Goal: Transaction & Acquisition: Purchase product/service

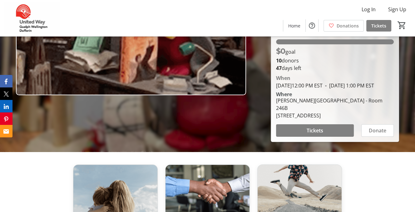
scroll to position [125, 0]
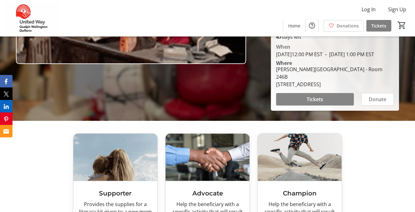
click at [310, 103] on span "Tickets" at bounding box center [315, 99] width 17 height 7
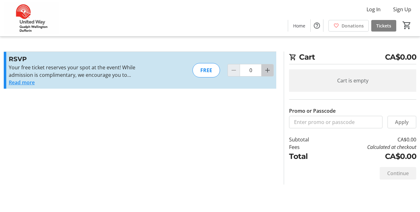
click at [265, 74] on mat-icon "Increment by one" at bounding box center [267, 70] width 7 height 7
type input "1"
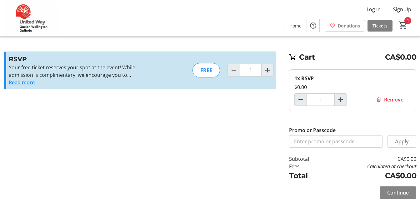
click at [390, 196] on span "Continue" at bounding box center [398, 192] width 22 height 7
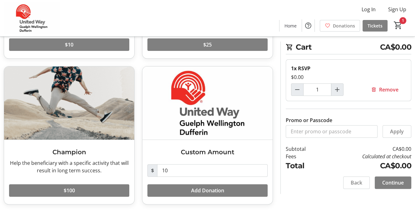
scroll to position [195, 0]
click at [77, 185] on span at bounding box center [69, 190] width 120 height 15
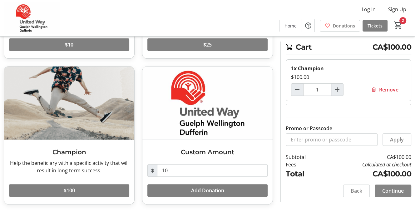
click at [375, 183] on span at bounding box center [393, 190] width 37 height 15
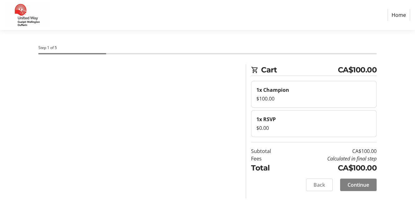
select select "CA"
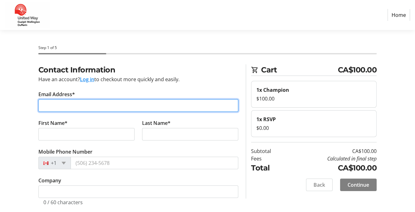
click at [85, 112] on input "Email Address*" at bounding box center [138, 105] width 200 height 12
type input "[EMAIL_ADDRESS][DOMAIN_NAME]"
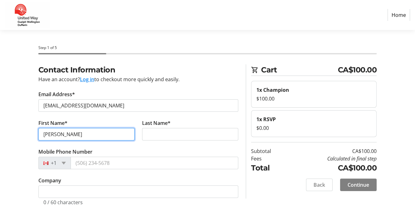
type input "[PERSON_NAME]"
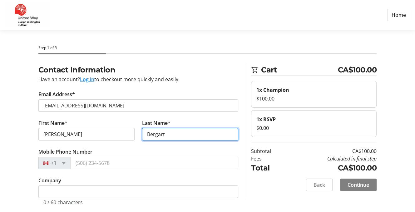
type input "Bergart"
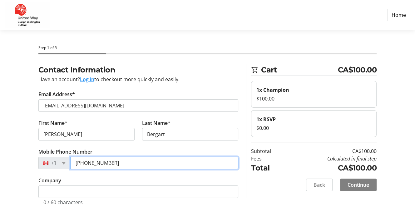
type input "[PHONE_NUMBER]"
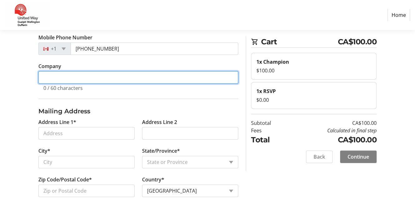
scroll to position [126, 0]
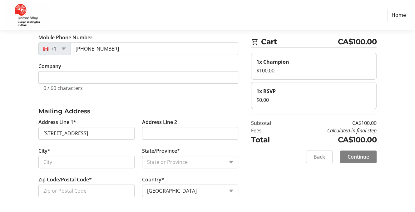
type input "[STREET_ADDRESS]"
type input "[PERSON_NAME]"
select select "ON"
type input "L9H 4C3"
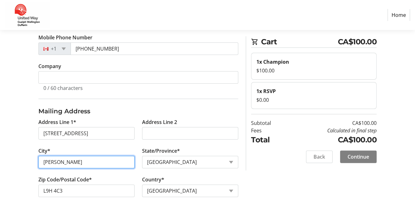
click at [80, 156] on input "[PERSON_NAME]" at bounding box center [86, 162] width 96 height 12
type input "H"
type input "Dundas"
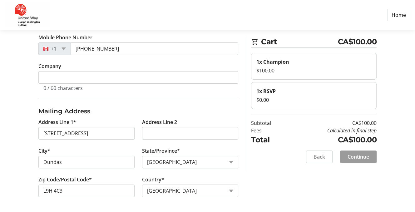
click at [358, 161] on span "Continue" at bounding box center [359, 156] width 22 height 7
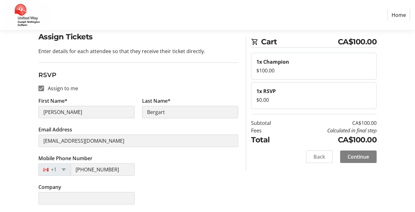
scroll to position [96, 0]
click at [349, 161] on span "Continue" at bounding box center [359, 156] width 22 height 7
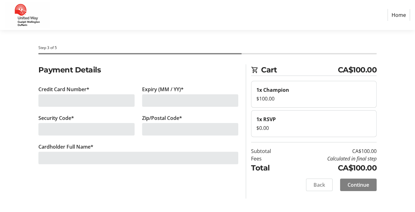
drag, startPoint x: 46, startPoint y: 119, endPoint x: 78, endPoint y: 117, distance: 32.5
click at [46, 107] on div at bounding box center [86, 100] width 96 height 12
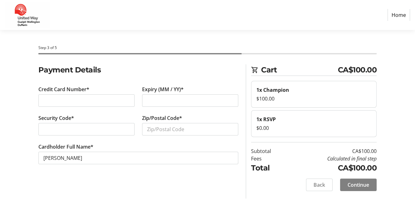
click at [41, 107] on div at bounding box center [86, 100] width 96 height 12
type input "l"
type input "L9H4C3"
click at [348, 189] on span "Continue" at bounding box center [359, 184] width 22 height 7
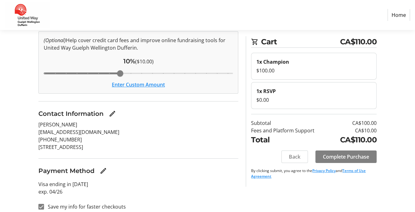
scroll to position [62, 0]
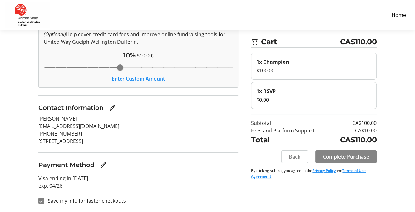
click at [335, 161] on span "Complete Purchase" at bounding box center [346, 156] width 46 height 7
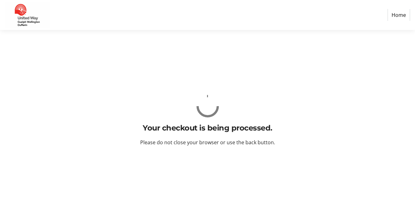
scroll to position [0, 0]
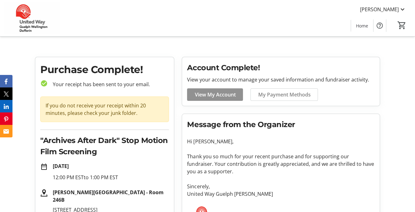
click at [227, 98] on span "View My Account" at bounding box center [215, 94] width 41 height 7
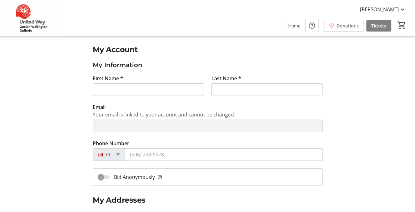
type input "[PERSON_NAME]"
type input "Bergart"
type input "[EMAIL_ADDRESS][DOMAIN_NAME]"
type input "[PHONE_NUMBER]"
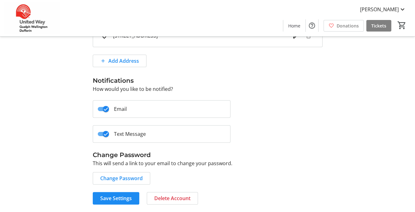
scroll to position [272, 0]
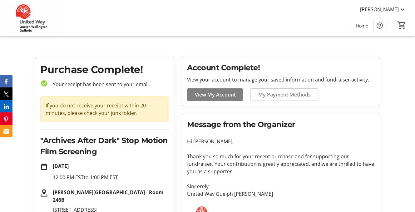
scroll to position [31, 0]
